Goal: Transaction & Acquisition: Purchase product/service

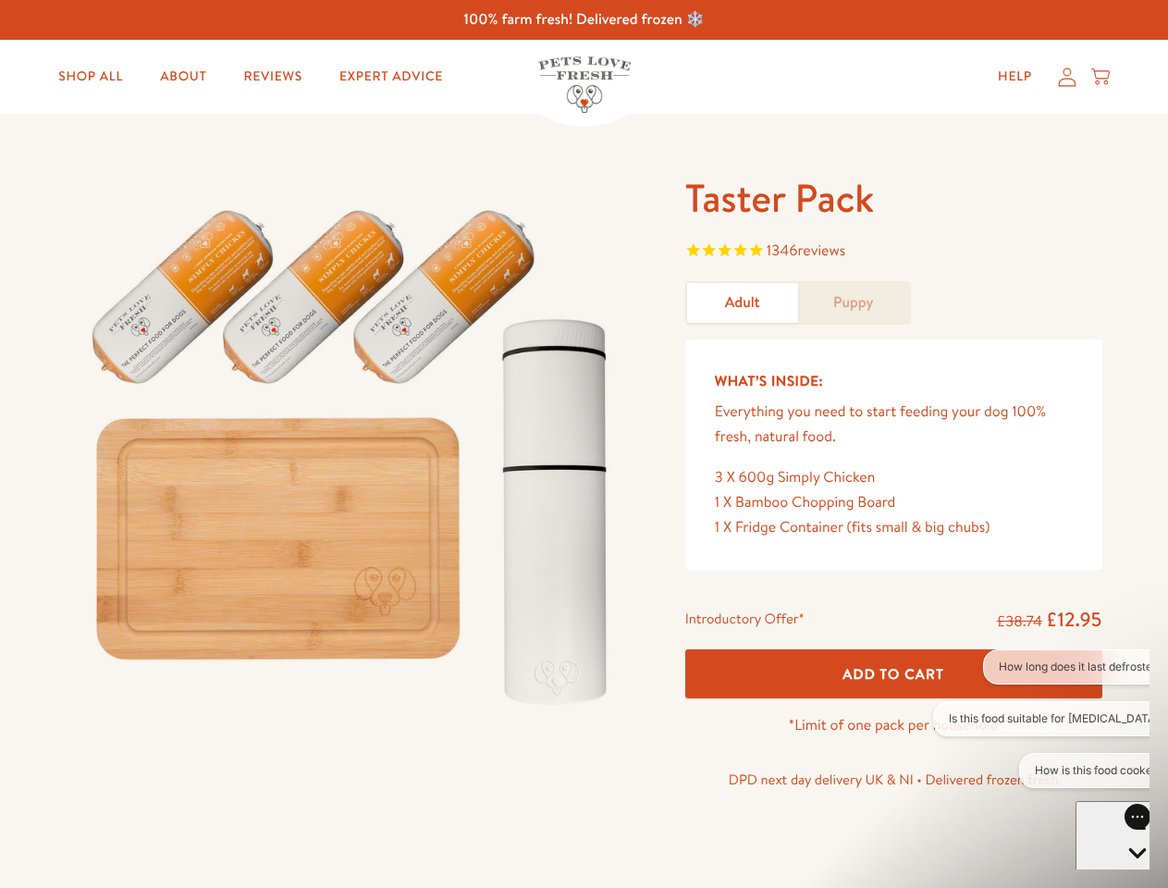
click at [583, 444] on img at bounding box center [354, 448] width 574 height 551
click at [893, 252] on span "1346 reviews" at bounding box center [893, 253] width 417 height 28
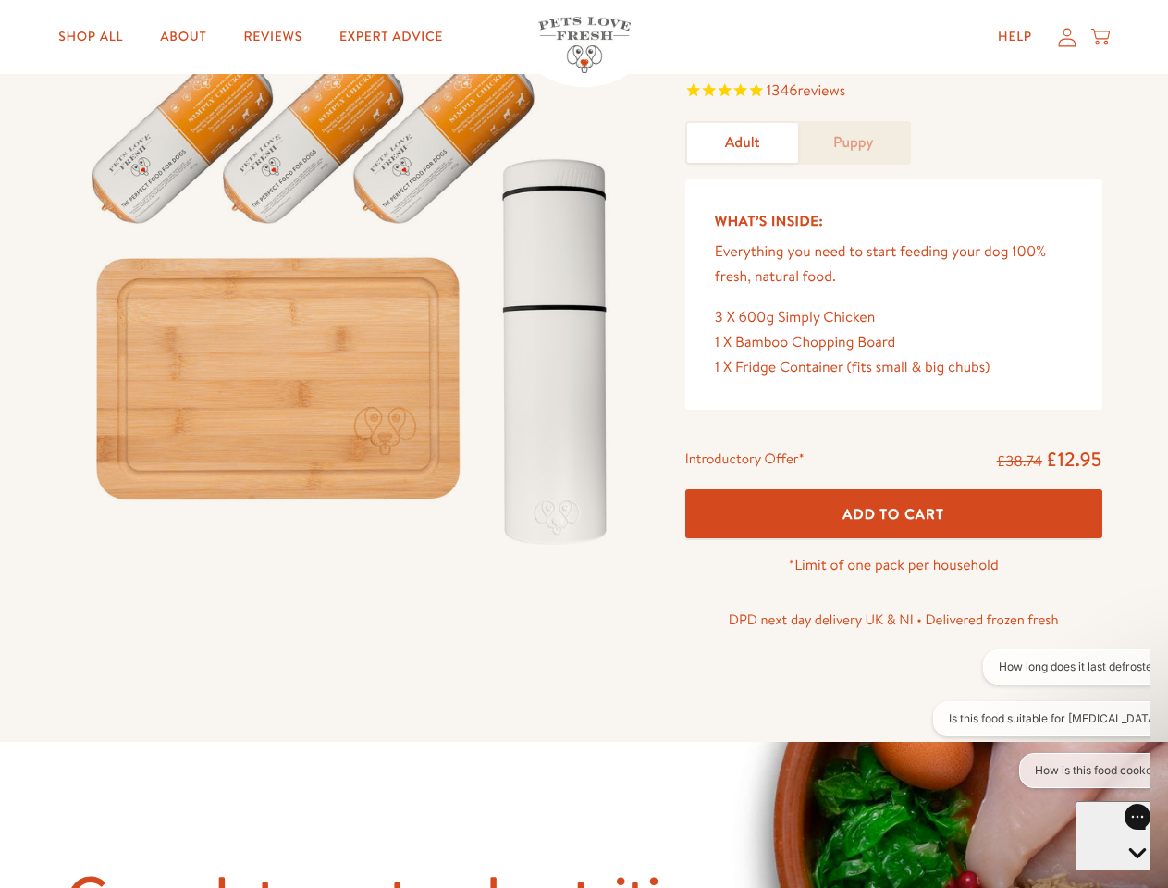
click at [893, 673] on div "Taster Pack 1346 reviews Adult Puppy What’s Inside: Everything you need to star…" at bounding box center [584, 347] width 1168 height 787
click at [1041, 667] on button "How long does it last defrosted?" at bounding box center [1081, 666] width 197 height 35
